Goal: Book appointment/travel/reservation

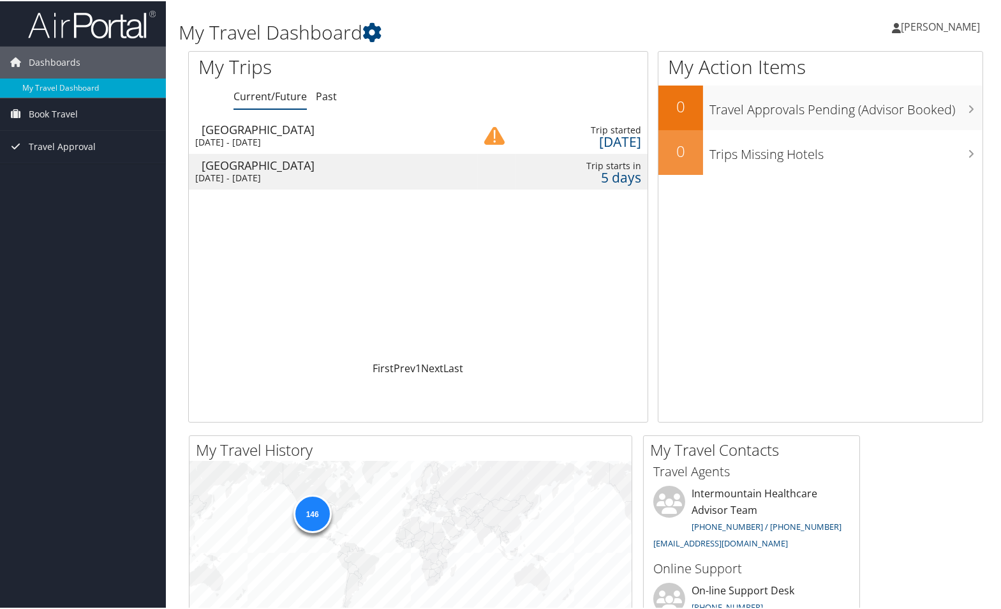
click at [263, 138] on div "Fri 5 Sep 2025 - Thu 11 Sep 2025" at bounding box center [324, 140] width 258 height 11
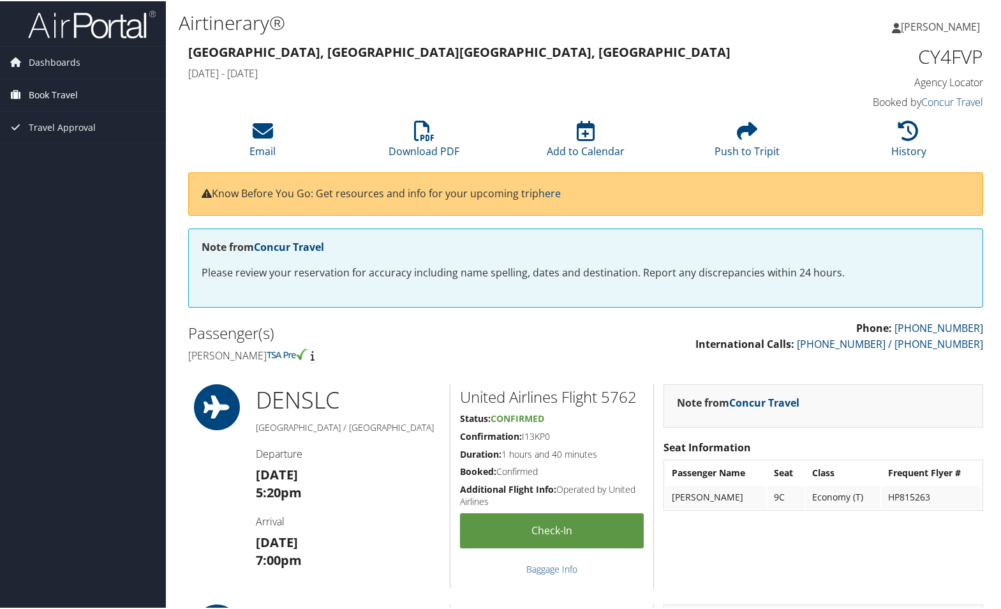
click at [48, 93] on span "Book Travel" at bounding box center [53, 94] width 49 height 32
click at [59, 136] on link "Book/Manage Online Trips" at bounding box center [83, 138] width 166 height 19
